Goal: Information Seeking & Learning: Learn about a topic

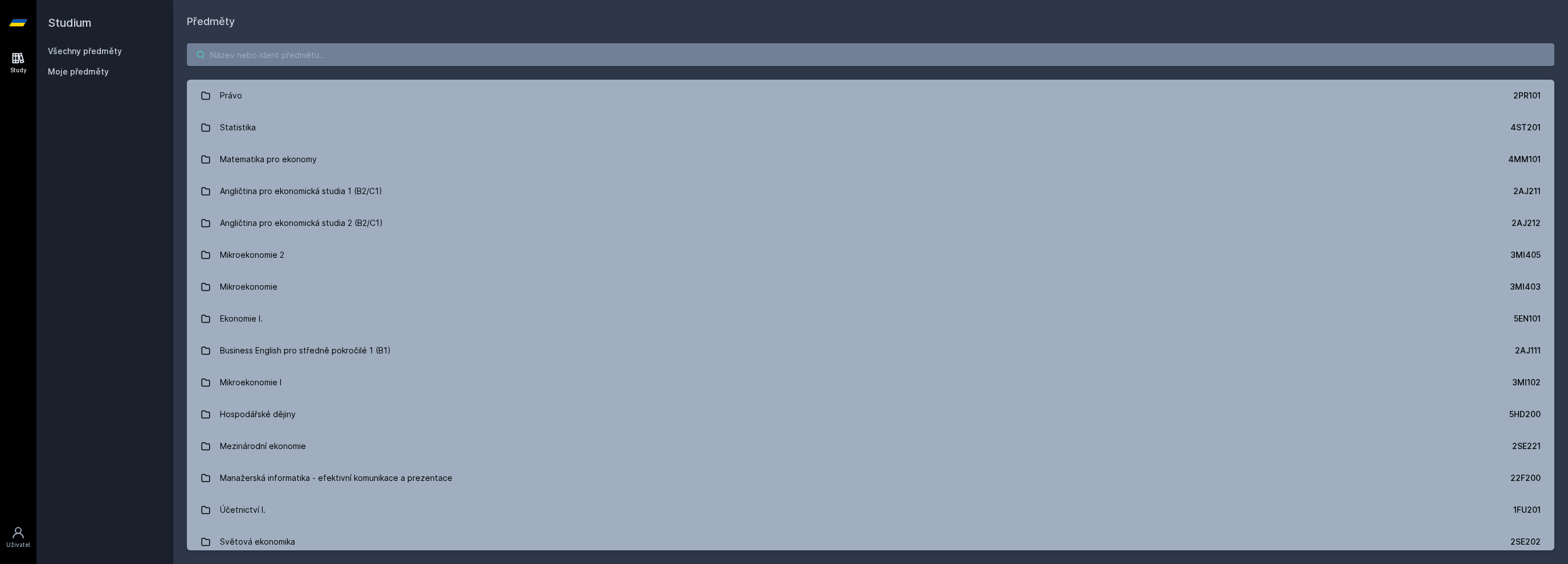
click at [692, 59] on input "search" at bounding box center [870, 55] width 1367 height 22
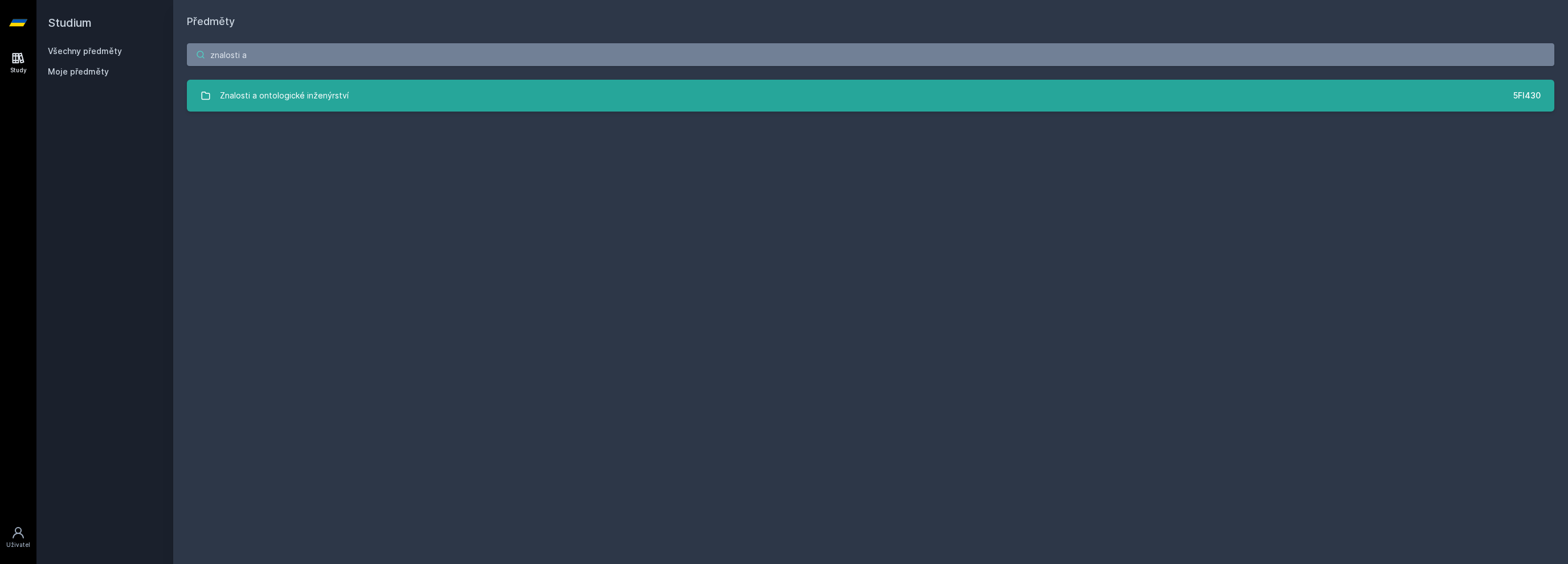
type input "znalosti a"
click at [382, 102] on link "Znalosti a ontologické inženýrství 5FI430" at bounding box center [870, 96] width 1367 height 32
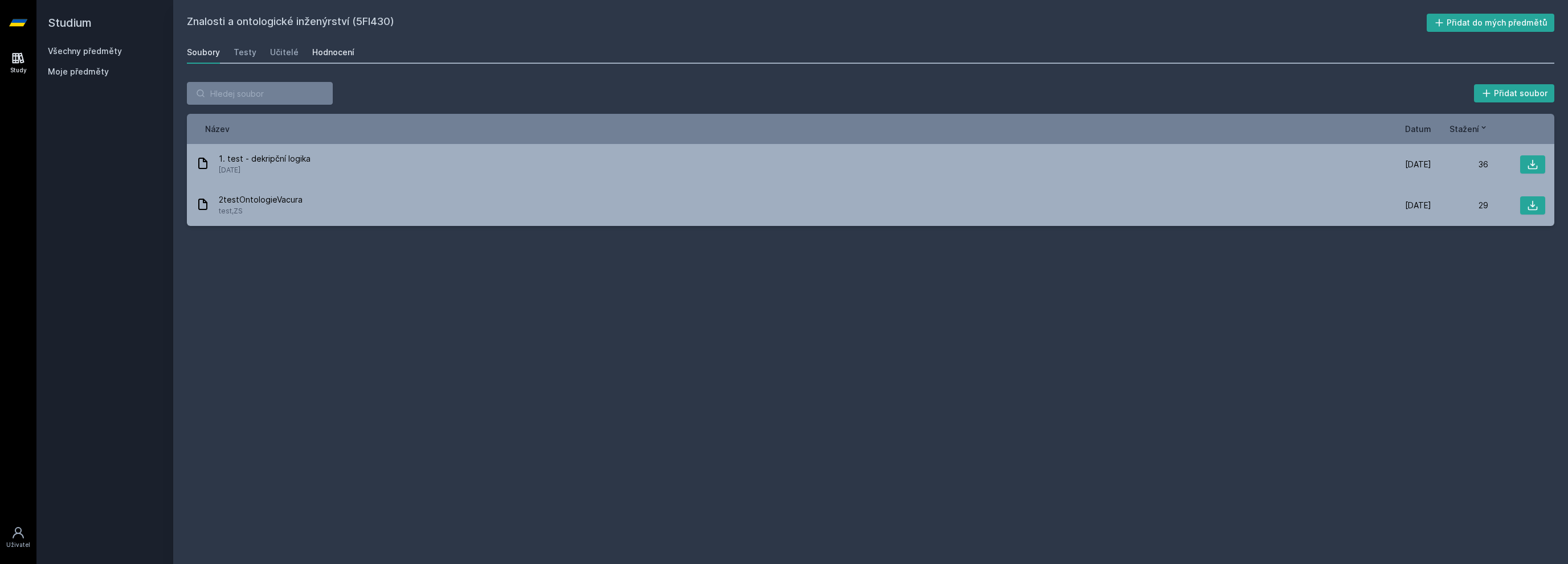
click at [322, 55] on div "Hodnocení" at bounding box center [333, 52] width 42 height 11
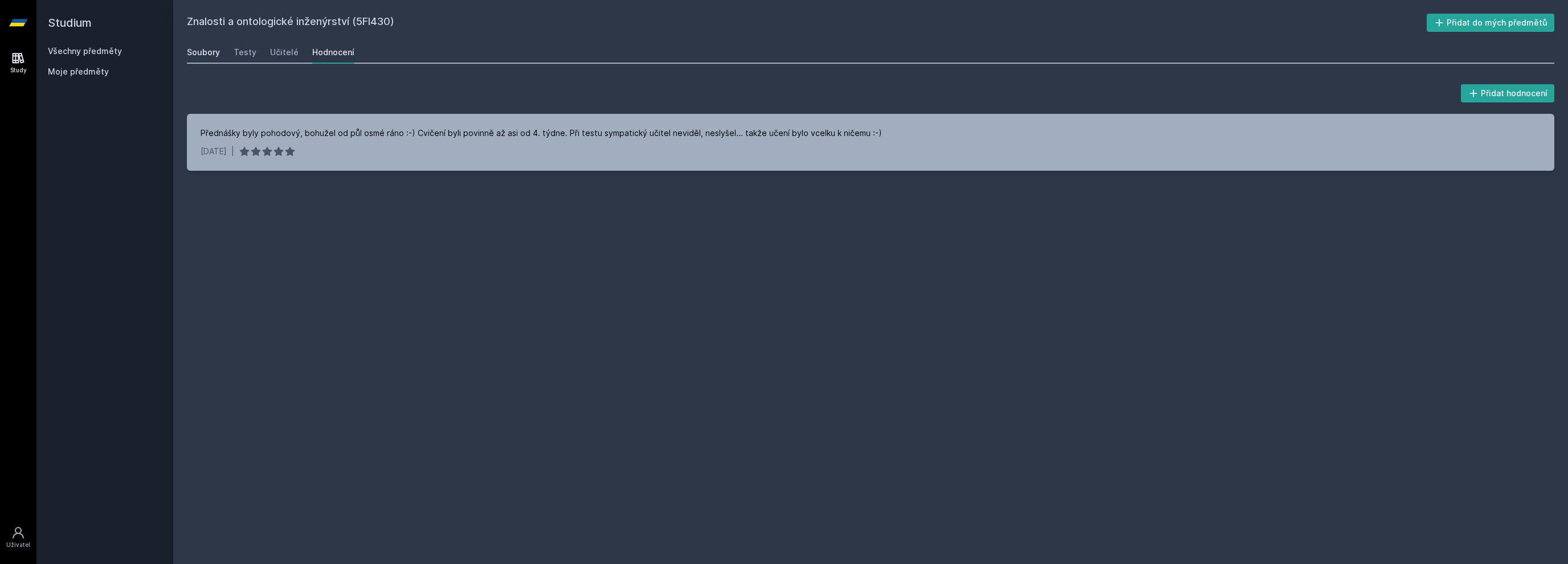
click at [199, 51] on div "Soubory" at bounding box center [204, 52] width 33 height 11
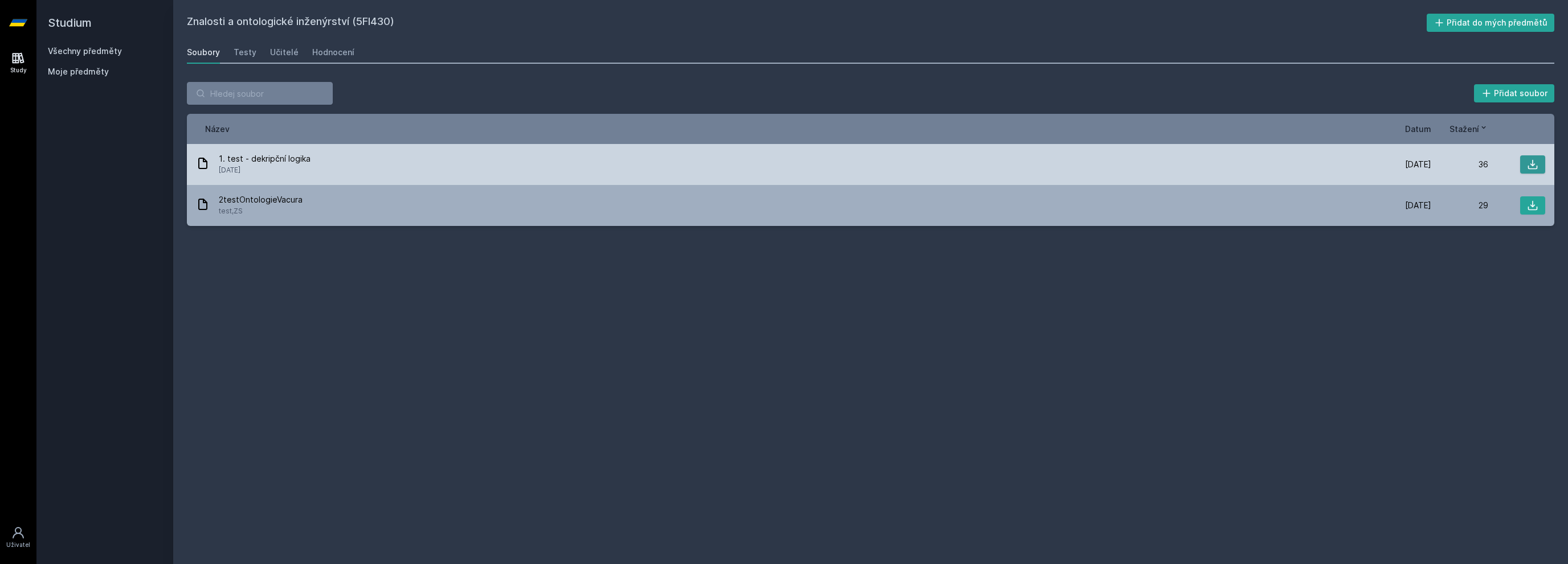
click at [1531, 163] on icon at bounding box center [1532, 164] width 11 height 11
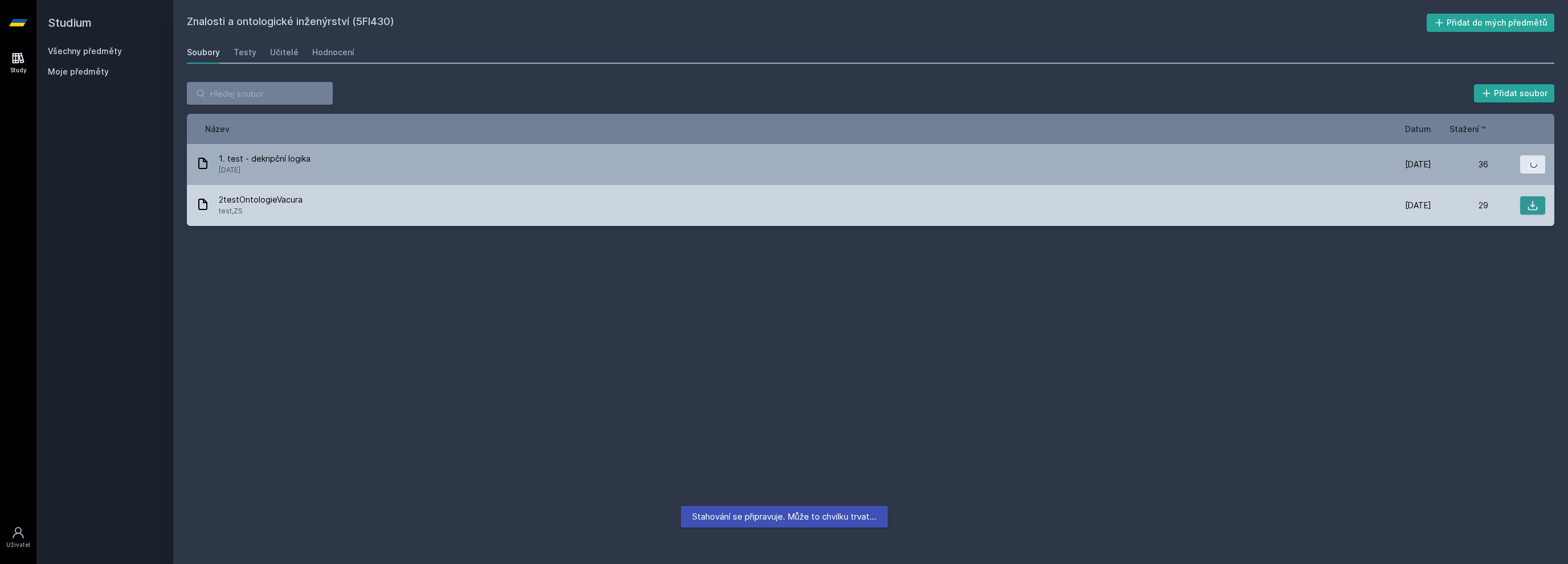
click at [1529, 203] on icon at bounding box center [1532, 205] width 11 height 11
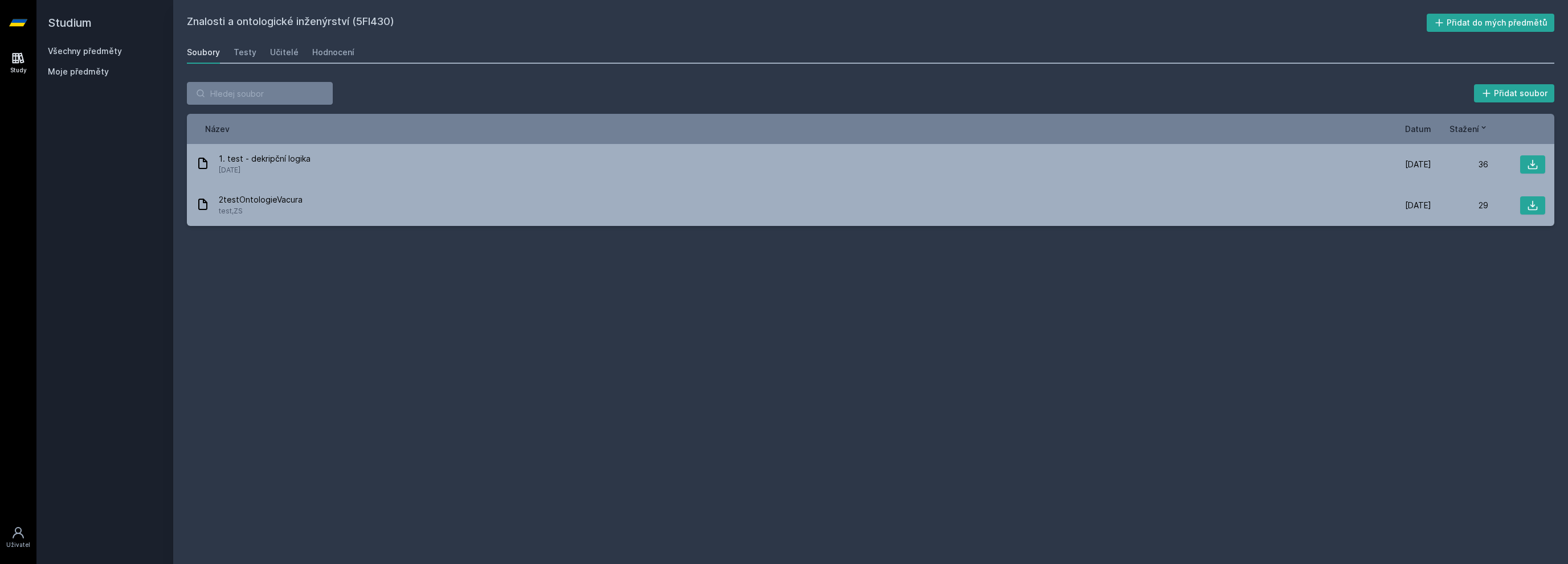
click at [10, 19] on icon at bounding box center [18, 22] width 18 height 46
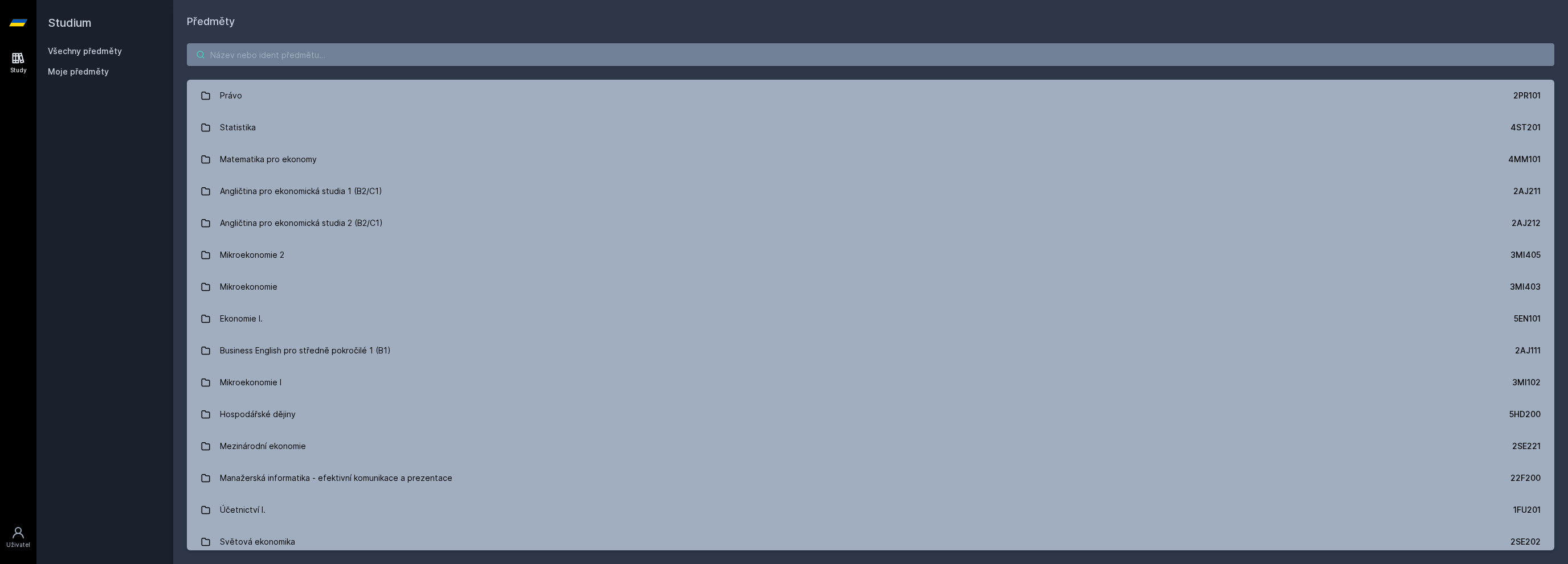
click at [270, 56] on input "search" at bounding box center [870, 55] width 1367 height 22
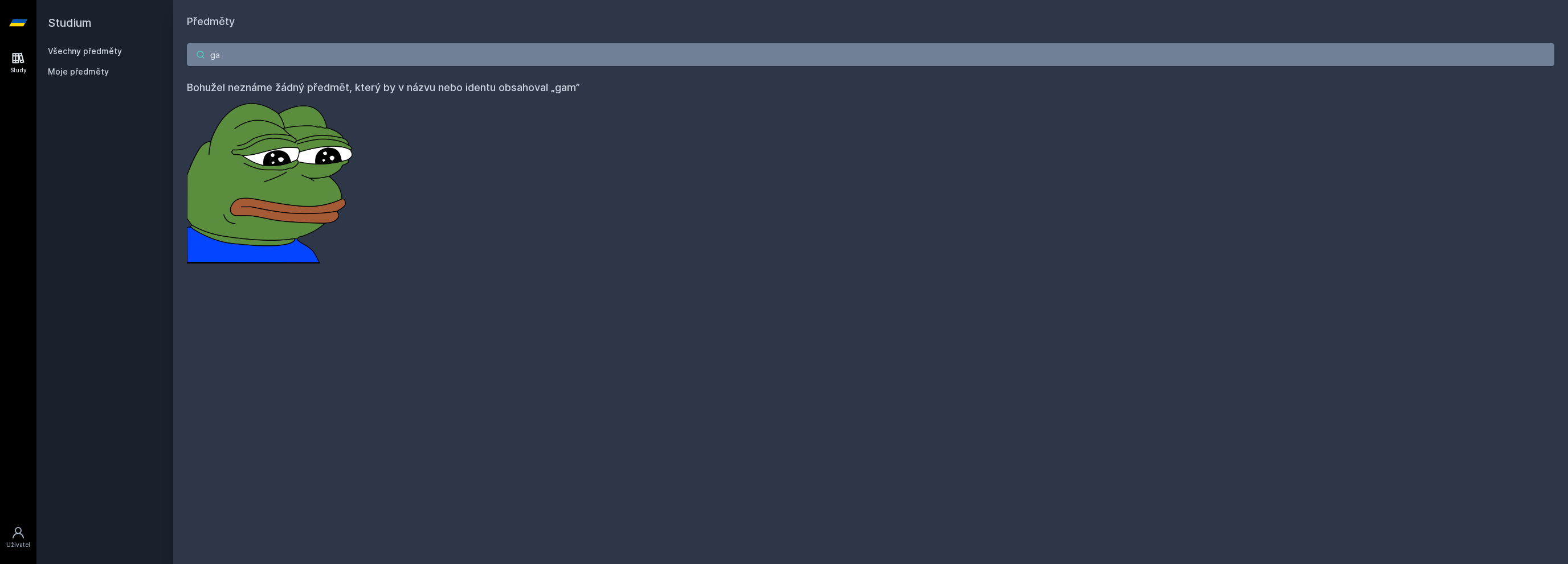
type input "g"
type input "G"
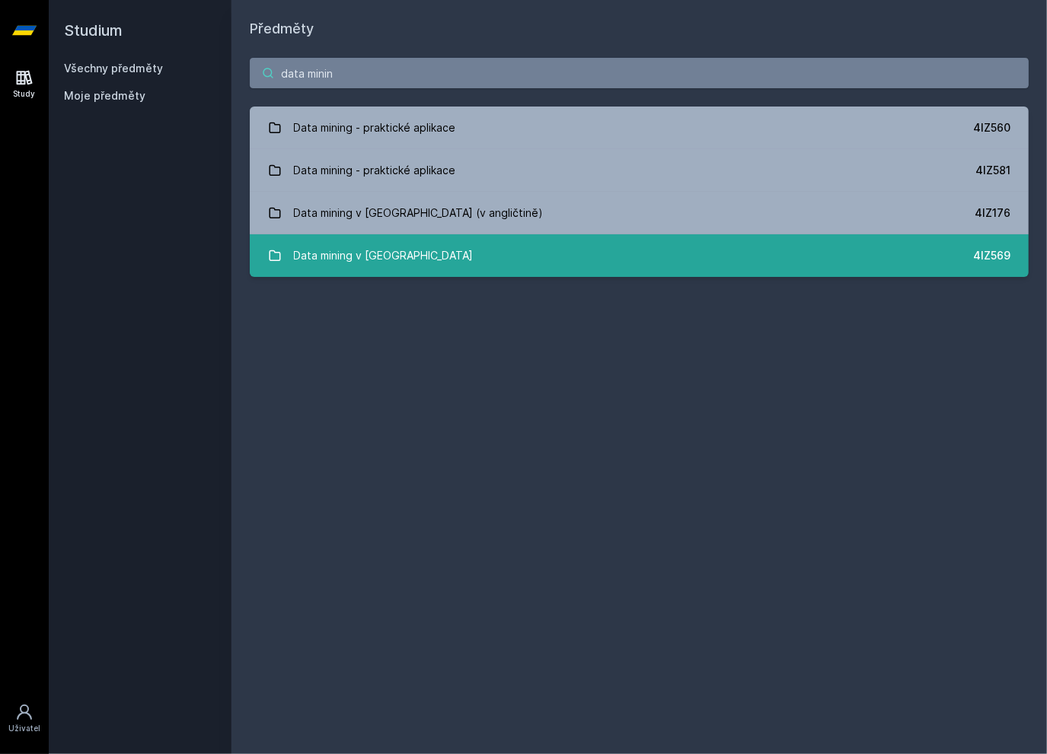
type input "data minin"
click at [416, 260] on link "Data mining v cloudu 4IZ569" at bounding box center [639, 255] width 779 height 43
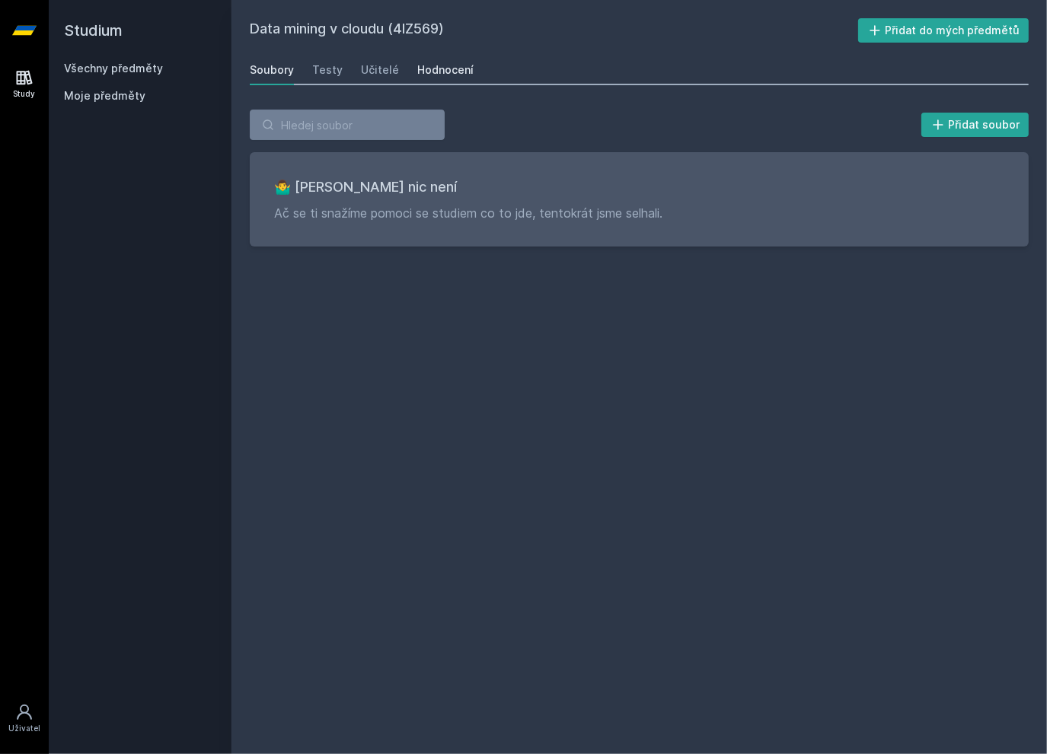
click at [417, 72] on div "Hodnocení" at bounding box center [445, 69] width 56 height 15
drag, startPoint x: 393, startPoint y: 27, endPoint x: 441, endPoint y: 36, distance: 47.9
click at [441, 36] on h2 "Data mining v cloudu (4IZ569)" at bounding box center [554, 30] width 608 height 24
copy h2 "4IZ569"
click at [540, 57] on div "Soubory Testy Učitelé Hodnocení" at bounding box center [639, 70] width 779 height 30
